Goal: Transaction & Acquisition: Obtain resource

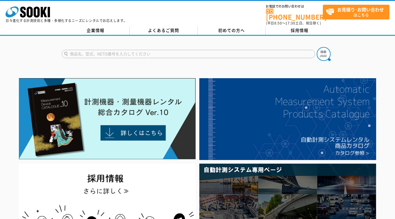
click at [130, 53] on input "text" at bounding box center [189, 54] width 254 height 8
type input "硫化水素"
click at [322, 52] on img at bounding box center [324, 54] width 14 height 14
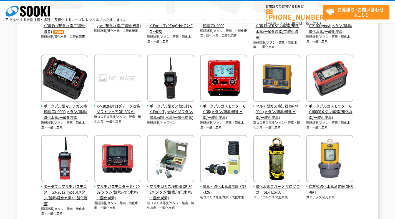
scroll to position [160, 0]
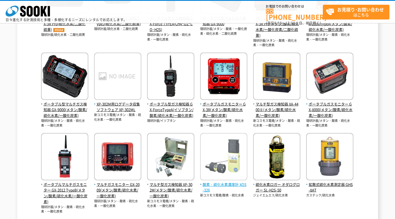
click at [210, 184] on span "酸素・硫化水素濃度計 XOS-326" at bounding box center [223, 187] width 47 height 12
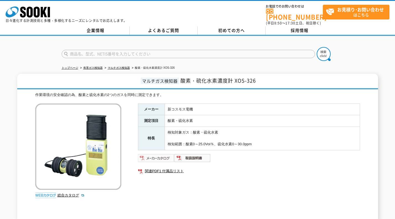
click at [162, 156] on img at bounding box center [156, 157] width 36 height 9
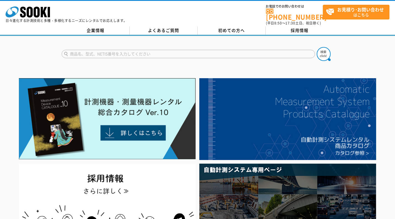
click at [127, 50] on input "text" at bounding box center [189, 54] width 254 height 8
type input "マルチガス"
click at [321, 54] on img at bounding box center [324, 54] width 14 height 14
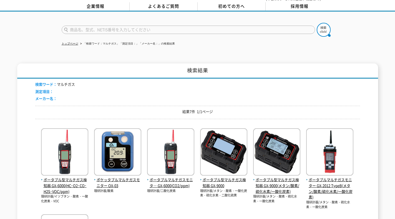
scroll to position [27, 0]
